Goal: Use online tool/utility: Utilize a website feature to perform a specific function

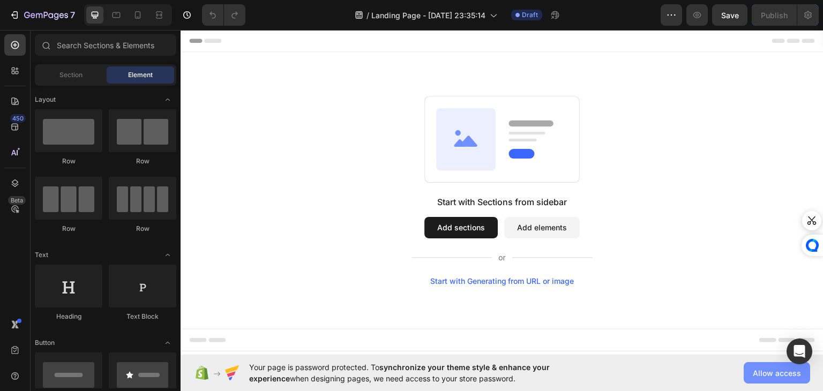
click at [784, 378] on span "Allow access" at bounding box center [776, 372] width 48 height 11
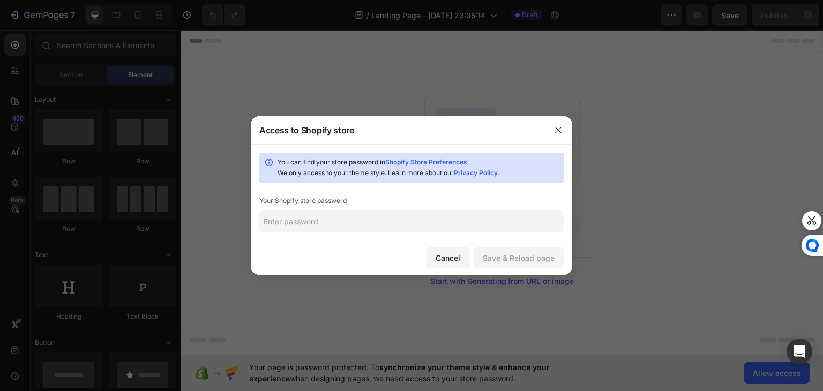
click at [338, 227] on input "text" at bounding box center [411, 220] width 304 height 21
click at [559, 133] on icon "button" at bounding box center [558, 130] width 9 height 9
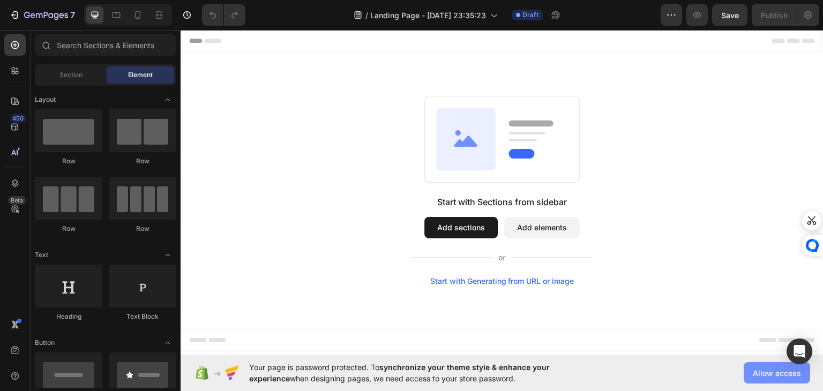
click at [775, 370] on span "Allow access" at bounding box center [776, 372] width 48 height 11
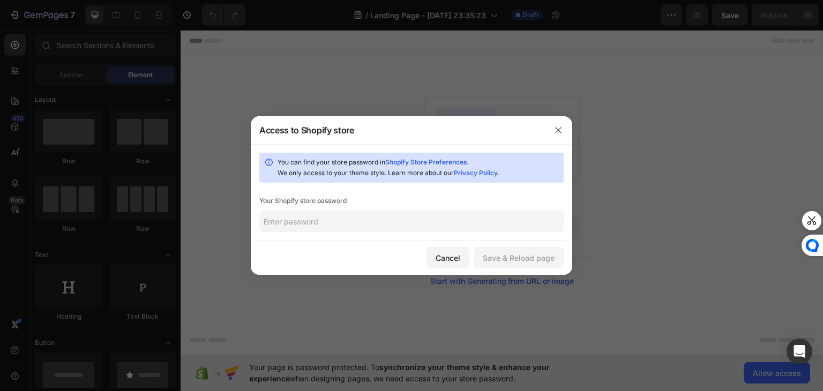
click at [319, 230] on input "text" at bounding box center [411, 220] width 304 height 21
click at [559, 128] on icon "button" at bounding box center [558, 130] width 9 height 9
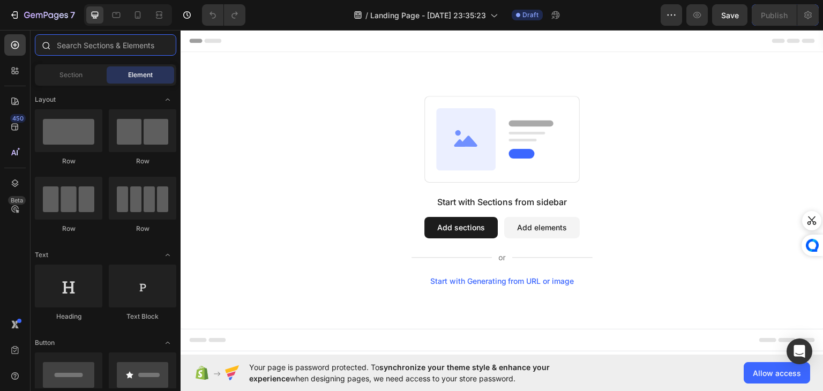
click at [81, 44] on input "text" at bounding box center [105, 44] width 141 height 21
click at [70, 71] on span "Section" at bounding box center [70, 75] width 23 height 10
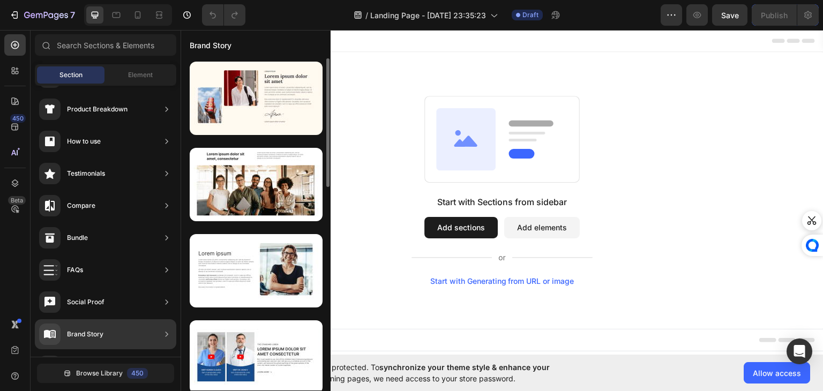
scroll to position [350, 0]
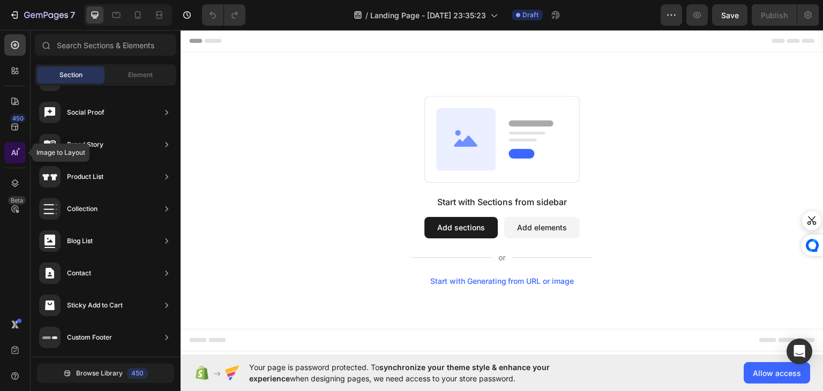
click at [19, 153] on icon at bounding box center [15, 152] width 11 height 11
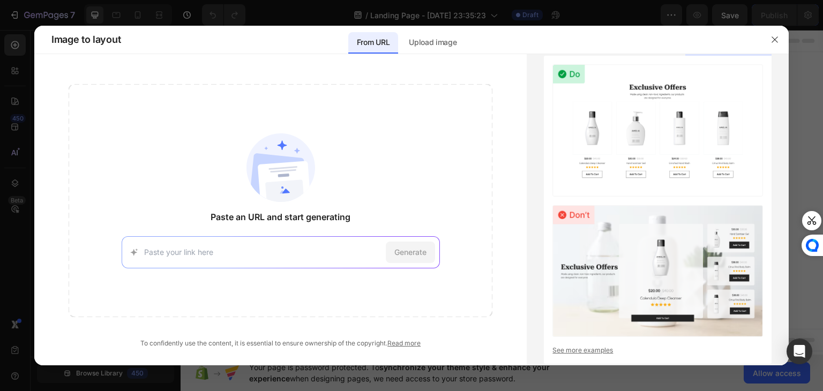
click at [162, 256] on input at bounding box center [262, 251] width 237 height 11
click at [227, 255] on input at bounding box center [262, 251] width 237 height 11
click at [451, 44] on p "Upload image" at bounding box center [433, 42] width 48 height 13
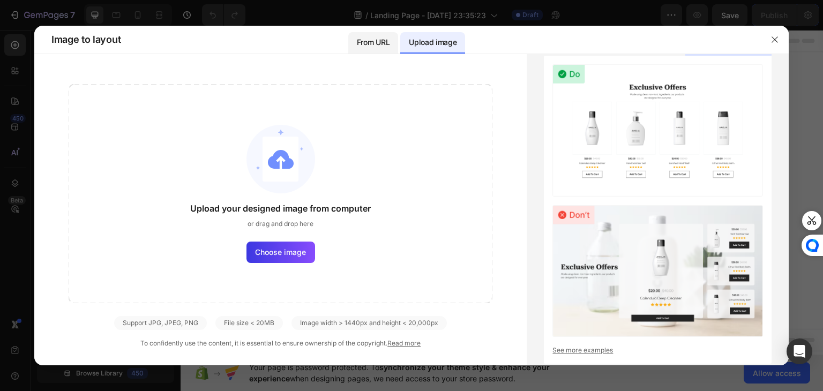
click at [381, 39] on p "From URL" at bounding box center [373, 42] width 33 height 13
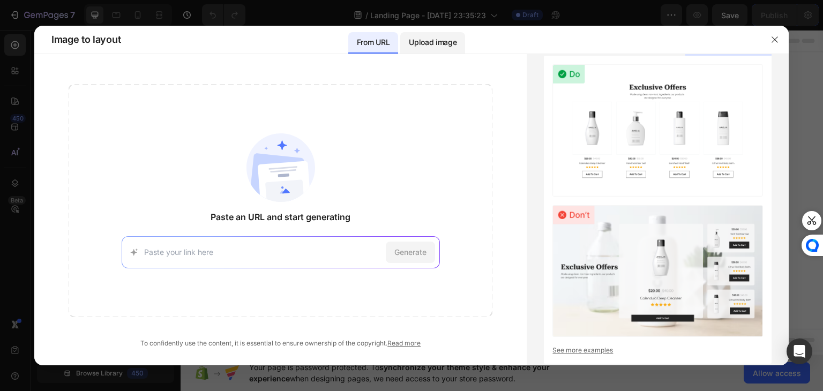
click at [418, 44] on p "Upload image" at bounding box center [433, 42] width 48 height 13
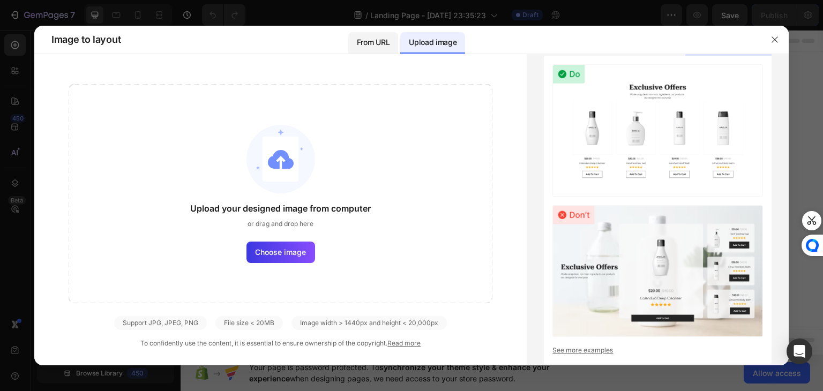
click at [379, 48] on p "From URL" at bounding box center [373, 42] width 33 height 13
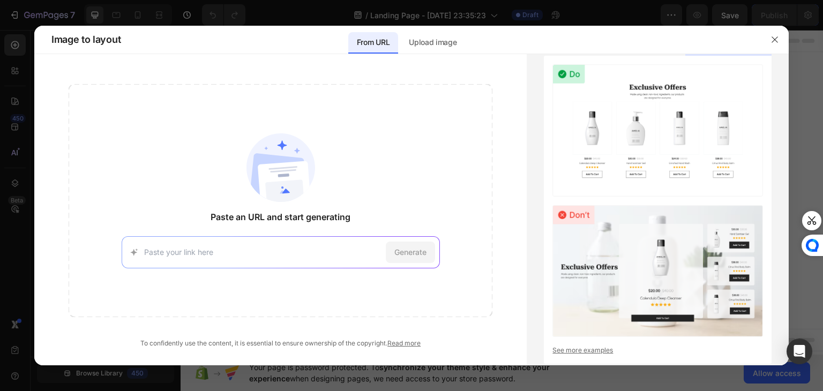
click at [147, 258] on div "Generate" at bounding box center [281, 252] width 318 height 32
click at [171, 242] on div "Generate" at bounding box center [281, 252] width 318 height 32
click at [168, 247] on input at bounding box center [262, 251] width 237 height 11
paste input "[URL][DOMAIN_NAME]"
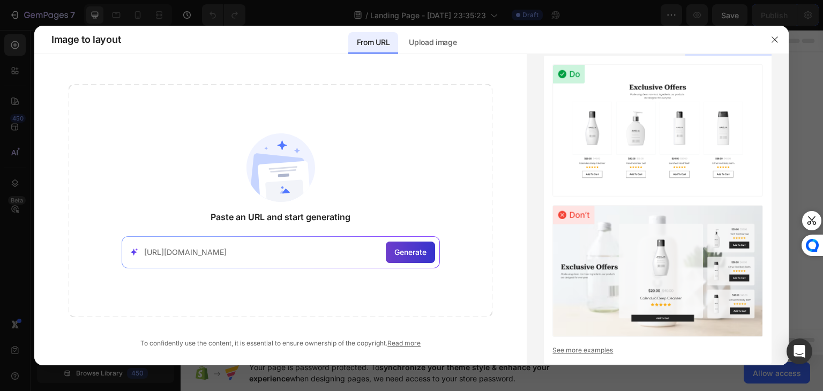
type input "[URL][DOMAIN_NAME]"
click at [396, 250] on span "Generate" at bounding box center [410, 251] width 32 height 11
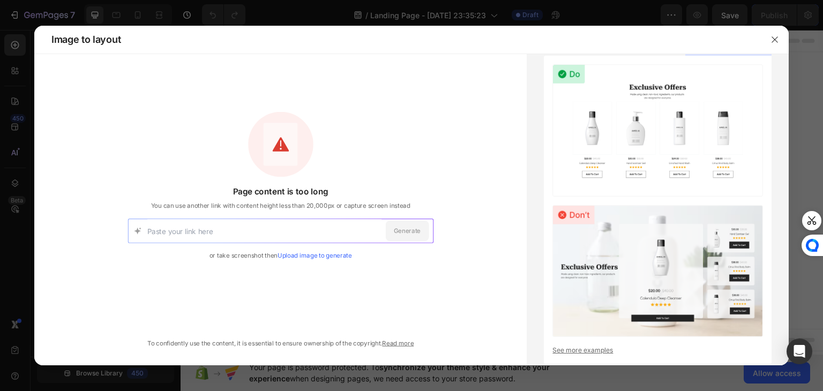
click at [212, 234] on input at bounding box center [264, 231] width 234 height 24
type input "[URL][DOMAIN_NAME]"
click at [394, 232] on span "Generate" at bounding box center [407, 231] width 27 height 9
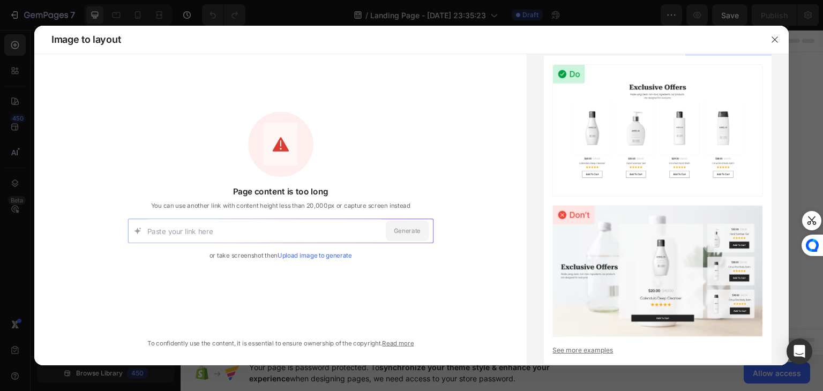
click at [188, 231] on input at bounding box center [264, 231] width 234 height 24
click at [177, 230] on input at bounding box center [264, 231] width 234 height 24
click at [167, 226] on input at bounding box center [264, 231] width 234 height 24
click at [771, 37] on icon "button" at bounding box center [774, 39] width 9 height 9
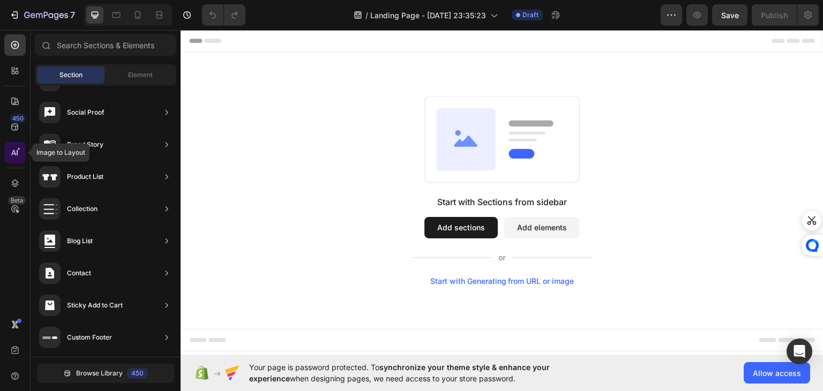
click at [15, 152] on icon at bounding box center [15, 152] width 11 height 11
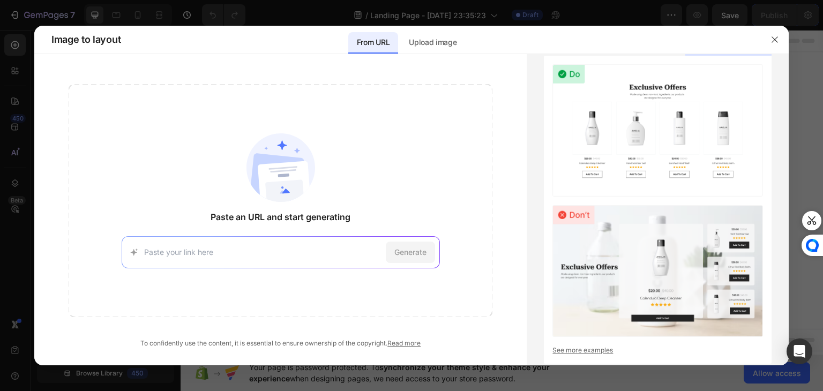
click at [208, 247] on input at bounding box center [262, 251] width 237 height 11
click at [183, 170] on div "Paste an URL and start generating [URL][DOMAIN_NAME] Try with this page Generate" at bounding box center [281, 200] width 424 height 233
click at [437, 48] on p "Upload image" at bounding box center [433, 42] width 48 height 13
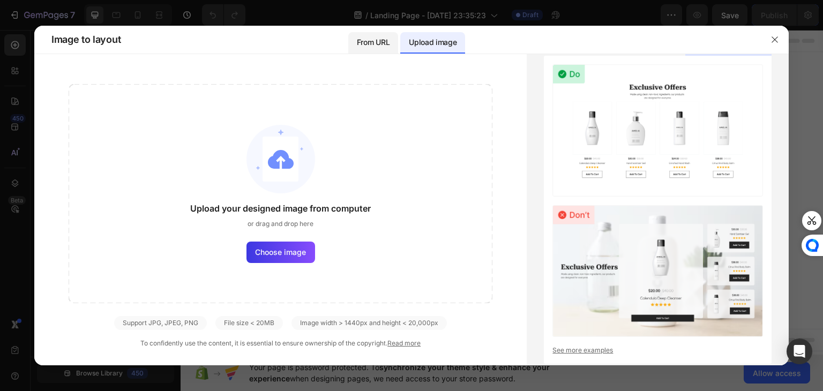
click at [366, 49] on div "From URL" at bounding box center [373, 42] width 50 height 21
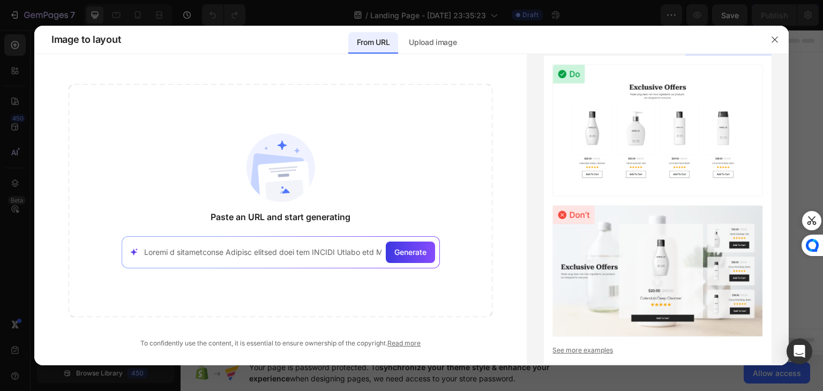
scroll to position [0, 5767]
type input "Loremi d sitametconse Adipisc elitsed doei tem INCIDI Utlabo etd Magnaali Eni A…"
click at [403, 245] on div "Generate" at bounding box center [410, 252] width 49 height 21
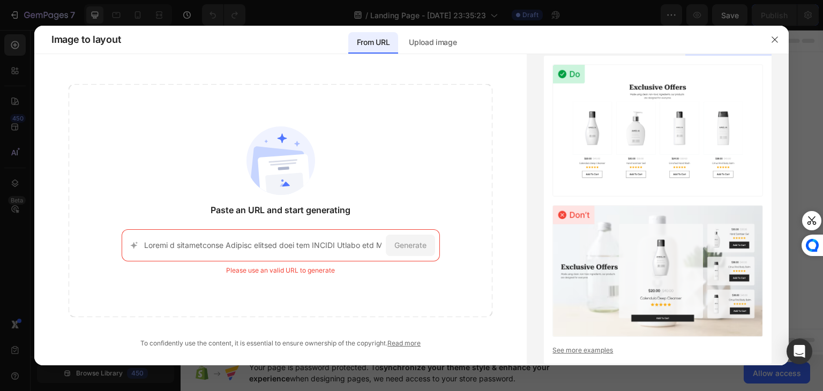
click at [321, 246] on input at bounding box center [262, 244] width 237 height 11
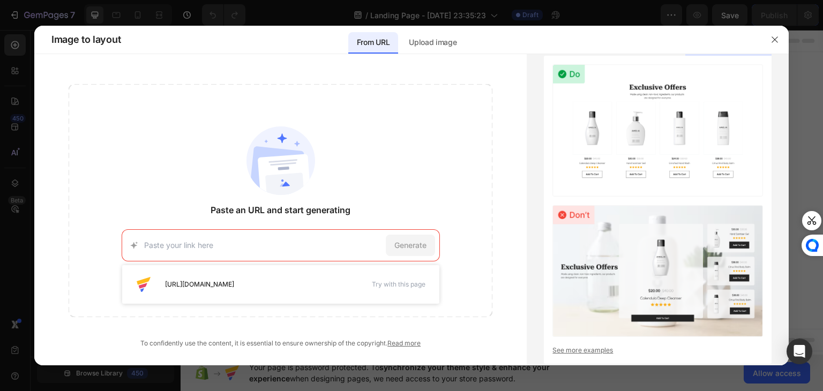
click at [222, 240] on input at bounding box center [262, 244] width 237 height 11
paste input "[URL][DOMAIN_NAME]"
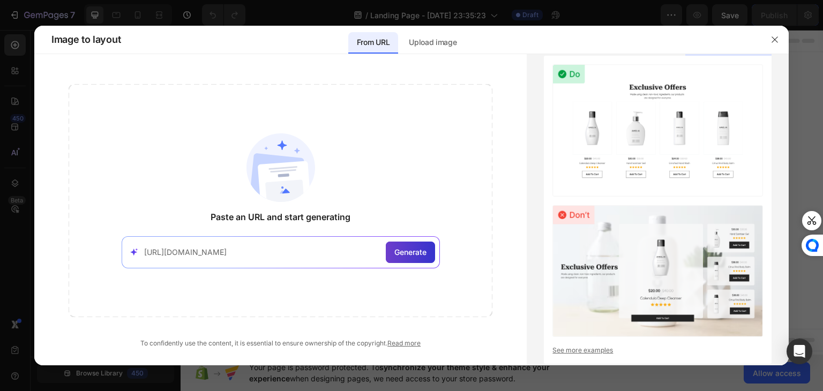
type input "[URL][DOMAIN_NAME]"
click at [401, 252] on span "Generate" at bounding box center [410, 251] width 32 height 11
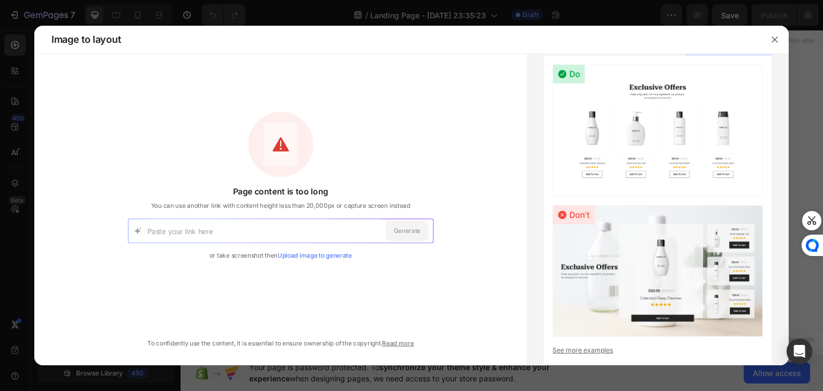
click at [223, 231] on input at bounding box center [264, 231] width 234 height 24
paste input "[URL][DOMAIN_NAME]"
type input "[URL][DOMAIN_NAME]"
click at [420, 228] on span "Generate" at bounding box center [407, 231] width 27 height 9
click at [771, 40] on icon "button" at bounding box center [774, 39] width 9 height 9
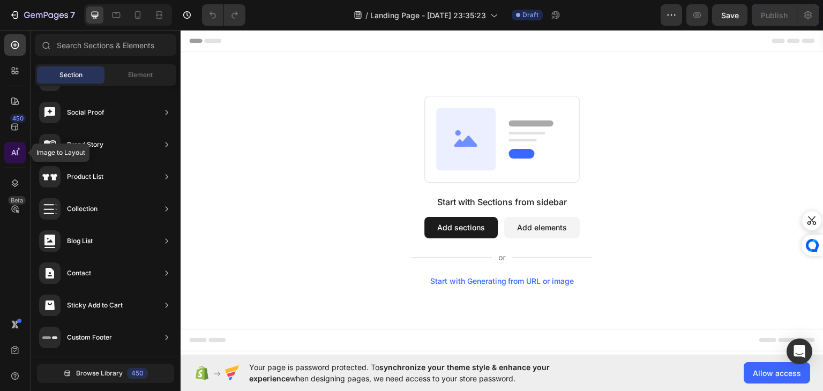
click at [17, 150] on icon at bounding box center [18, 148] width 3 height 3
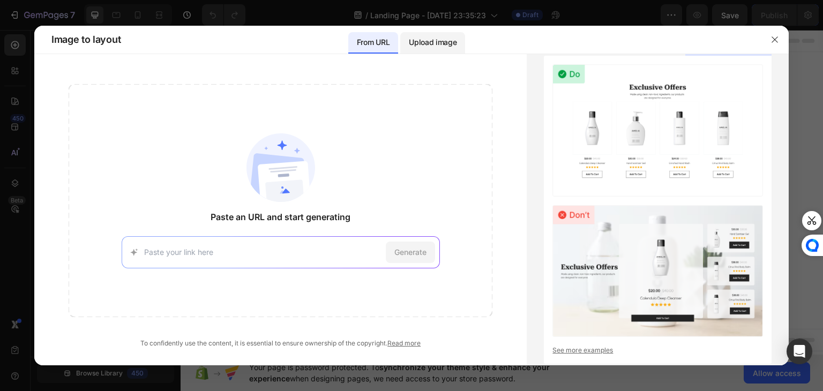
click at [440, 37] on p "Upload image" at bounding box center [433, 42] width 48 height 13
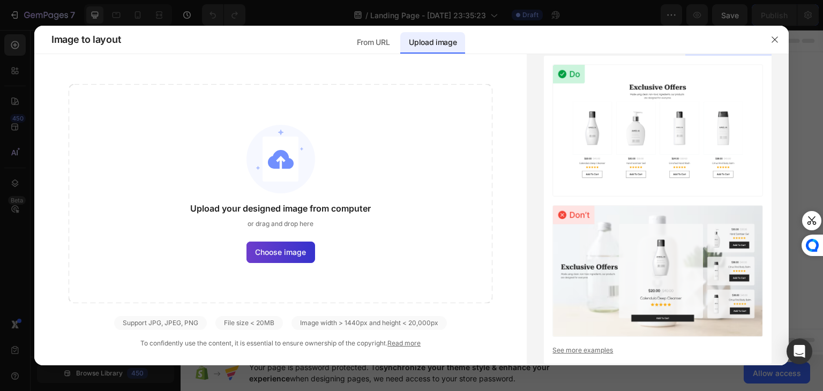
click at [272, 242] on label "Choose image" at bounding box center [280, 252] width 69 height 21
click at [0, 0] on input "Choose image" at bounding box center [0, 0] width 0 height 0
click at [378, 38] on p "From URL" at bounding box center [373, 42] width 33 height 13
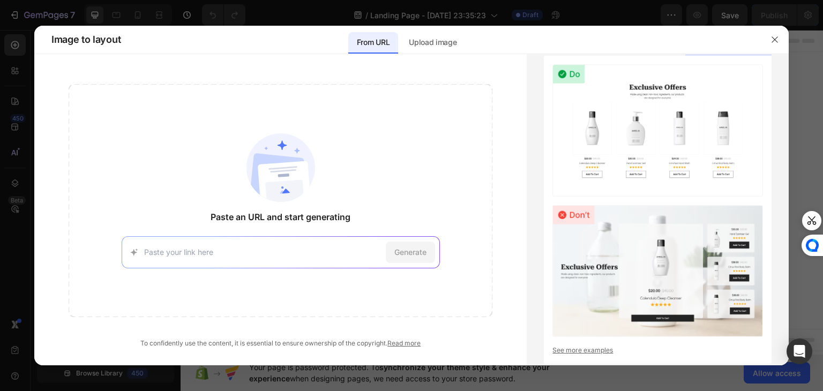
click at [196, 249] on input at bounding box center [262, 251] width 237 height 11
click at [441, 47] on p "Upload image" at bounding box center [433, 42] width 48 height 13
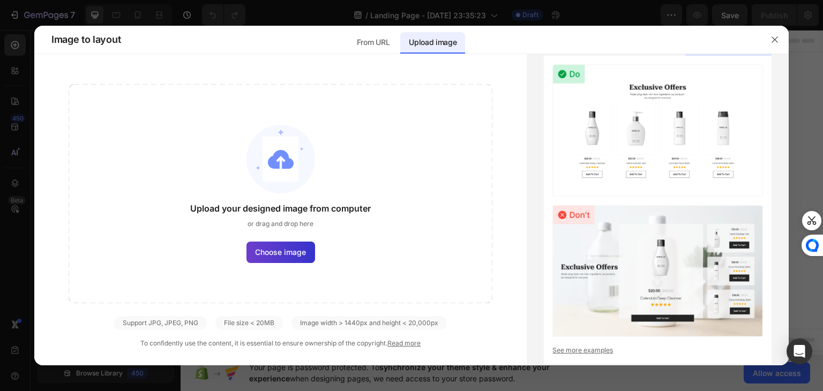
click at [312, 248] on label "Choose image" at bounding box center [280, 252] width 69 height 21
click at [0, 0] on input "Choose image" at bounding box center [0, 0] width 0 height 0
click at [300, 259] on label "Choose image" at bounding box center [280, 252] width 69 height 21
click at [0, 0] on input "Choose image" at bounding box center [0, 0] width 0 height 0
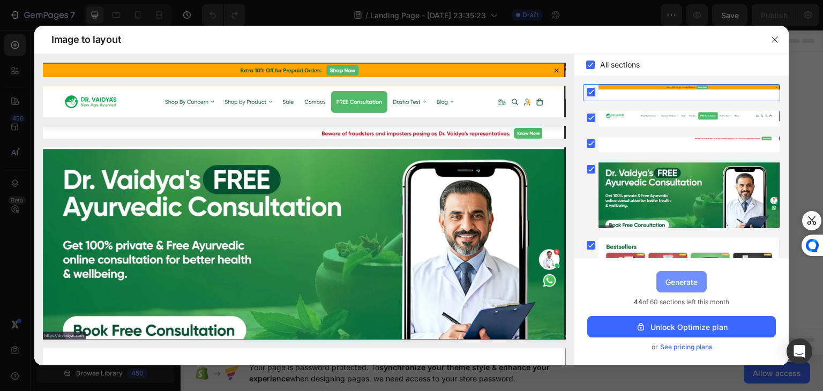
click at [685, 285] on div "Generate" at bounding box center [681, 281] width 32 height 11
